Goal: Information Seeking & Learning: Learn about a topic

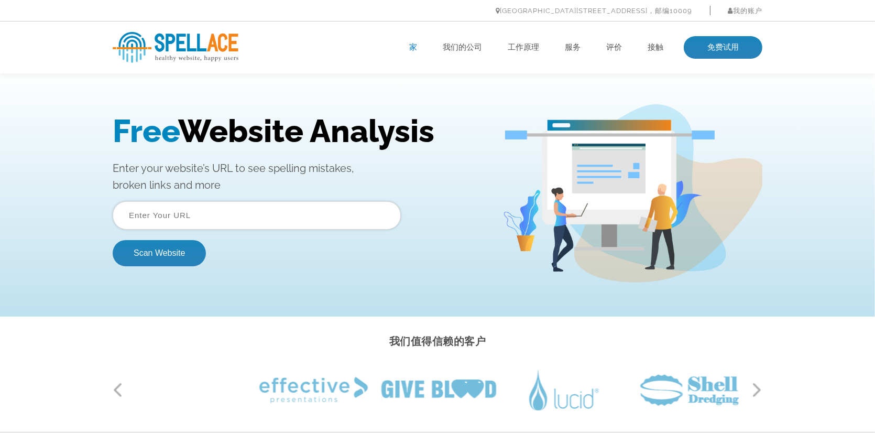
click at [467, 53] on ul "家 我们的公司 工作原理 服务 评价 接触 免费试用" at bounding box center [502, 47] width 520 height 23
click at [467, 50] on font "我们的公司" at bounding box center [462, 46] width 39 height 9
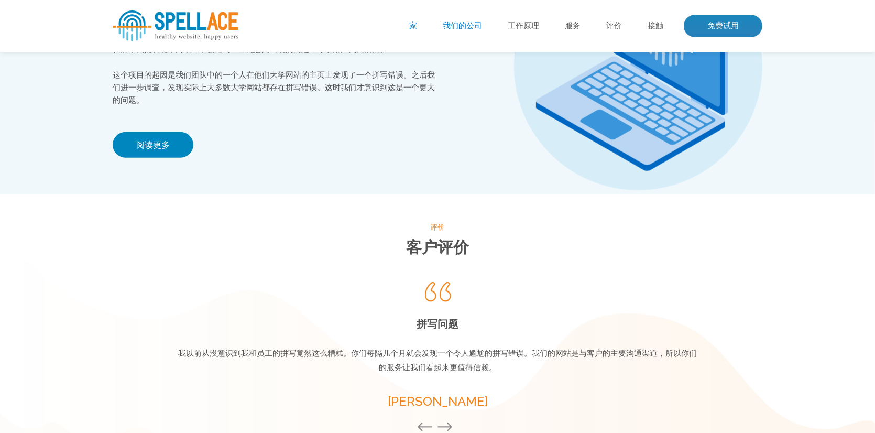
scroll to position [1157, 0]
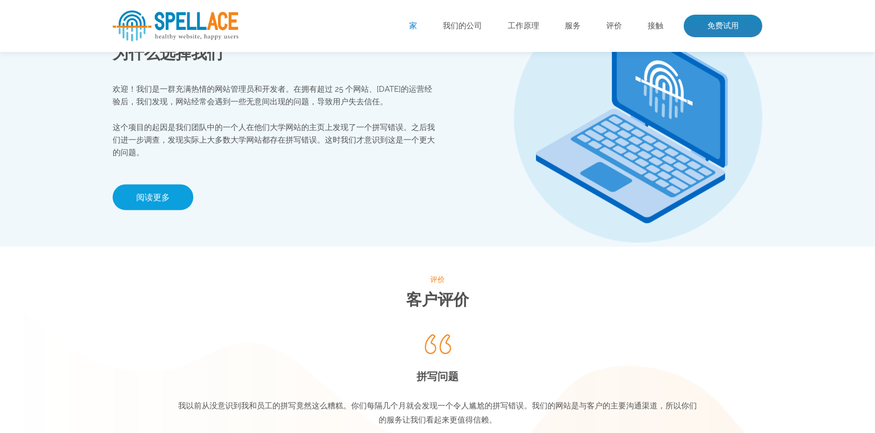
click at [181, 197] on link "阅读更多" at bounding box center [153, 197] width 81 height 26
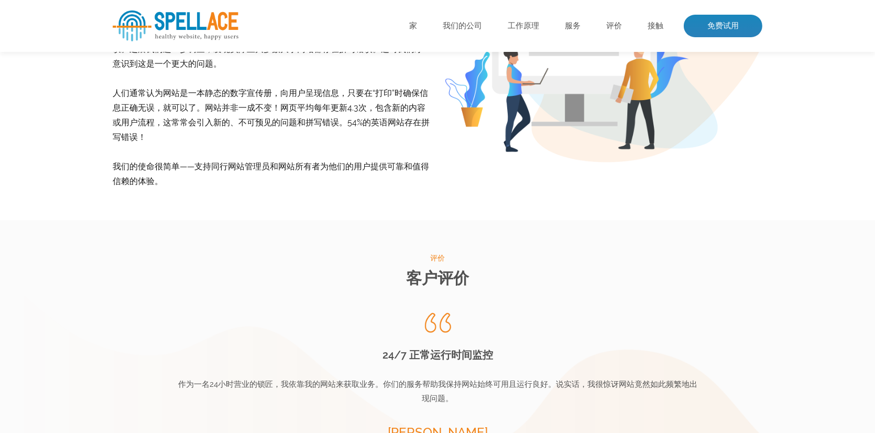
scroll to position [524, 0]
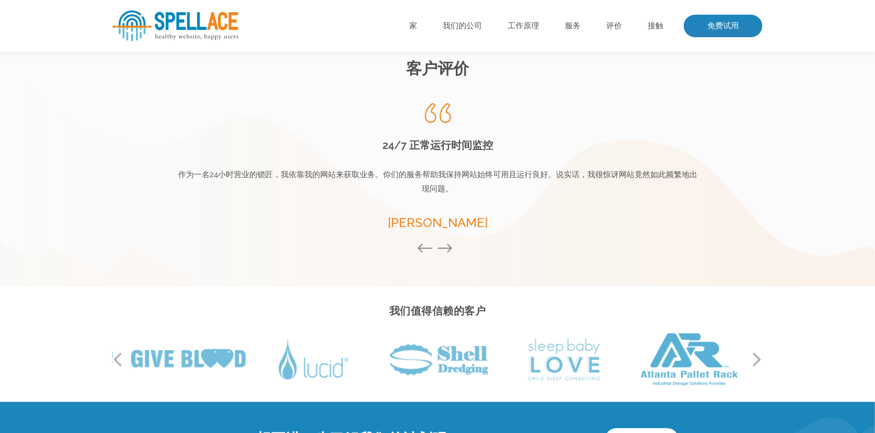
drag, startPoint x: 429, startPoint y: 147, endPoint x: 478, endPoint y: 211, distance: 80.3
click at [478, 211] on div "正常运行时间监控 我们的网站如此频繁地宕机，这让我非常惊讶。在收到你们服务多次警告后，我们更换了新的主机。现在我们的网站偶尔会宕机，但我们可以立即修复。 [P…" at bounding box center [438, 168] width 524 height 130
drag, startPoint x: 319, startPoint y: 174, endPoint x: 539, endPoint y: 178, distance: 220.5
click at [539, 178] on font "我们的网站如此频繁地宕机，这让我非常惊讶。在收到你们服务多次警告后，我们更换了新的主机。现在我们的网站偶尔会宕机，但我们可以立即修复。" at bounding box center [437, 182] width 511 height 24
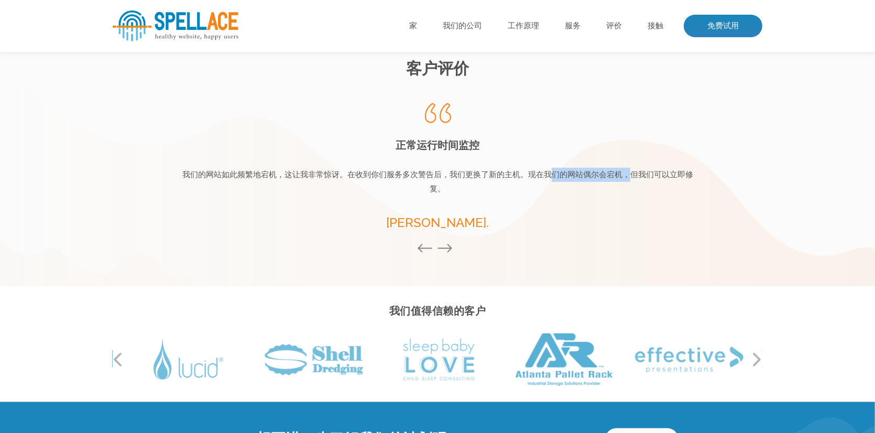
drag, startPoint x: 588, startPoint y: 177, endPoint x: 633, endPoint y: 179, distance: 44.5
click at [633, 179] on font "我们的网站如此频繁地宕机，这让我非常惊讶。在收到你们服务多次警告后，我们更换了新的主机。现在我们的网站偶尔会宕机，但我们可以立即修复。" at bounding box center [437, 182] width 511 height 24
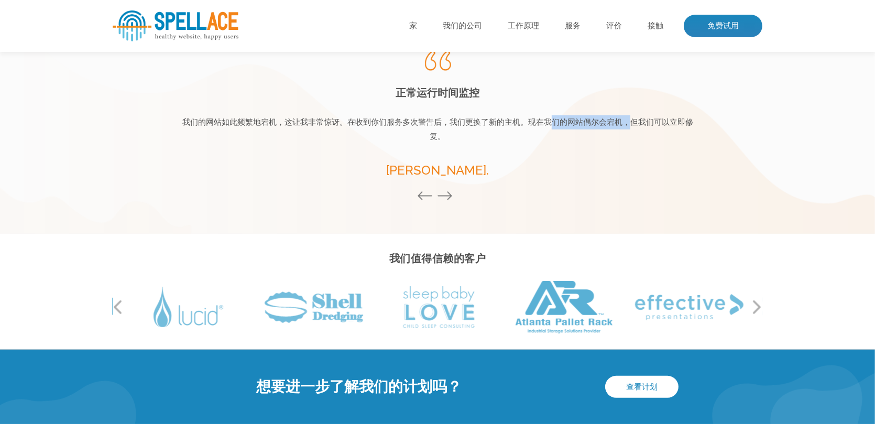
scroll to position [690, 0]
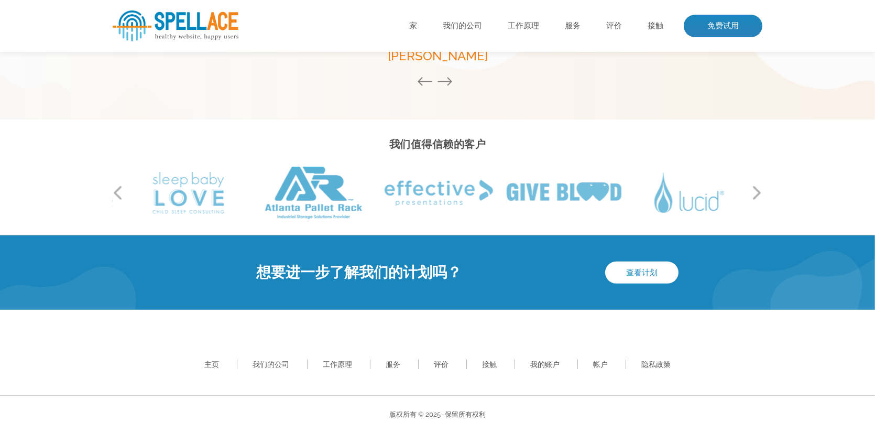
click at [610, 338] on div "主页 我们的公司 工作原理 服务 评价 接触 我的账户 帐户 隐私政策" at bounding box center [437, 352] width 875 height 85
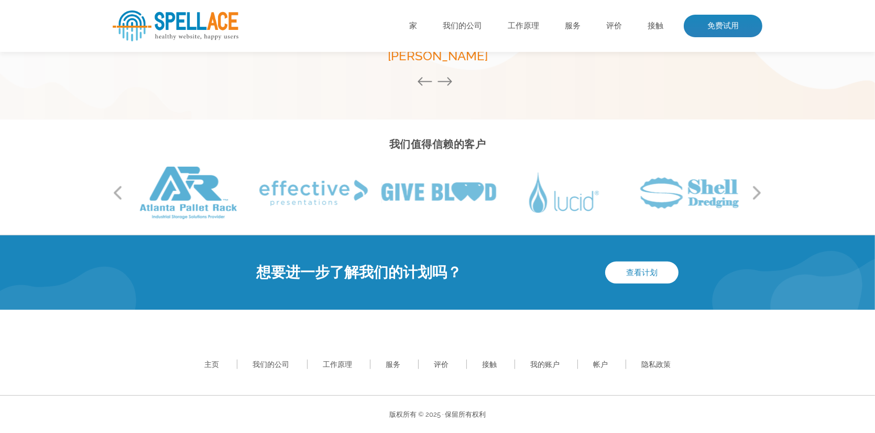
click at [587, 311] on div "主页 我们的公司 工作原理 服务 评价 接触 我的账户 帐户 隐私政策" at bounding box center [437, 352] width 875 height 85
